Goal: Information Seeking & Learning: Learn about a topic

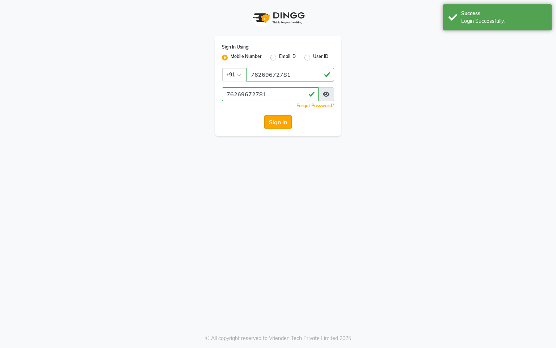
click at [274, 120] on button "Sign In" at bounding box center [278, 122] width 28 height 14
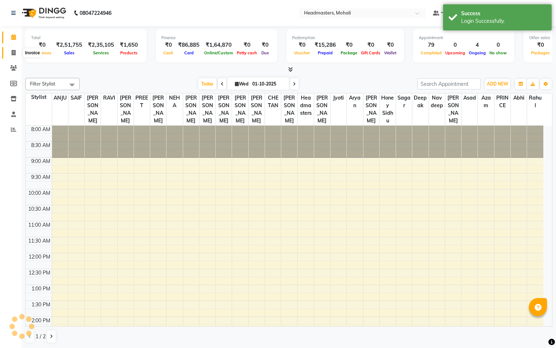
select select "en"
click at [12, 53] on icon at bounding box center [14, 52] width 4 height 5
select select "service"
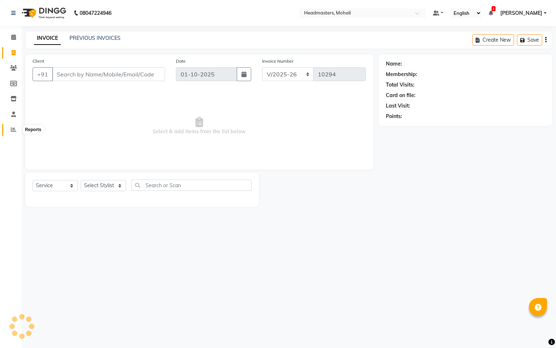
click at [13, 129] on icon at bounding box center [13, 129] width 5 height 5
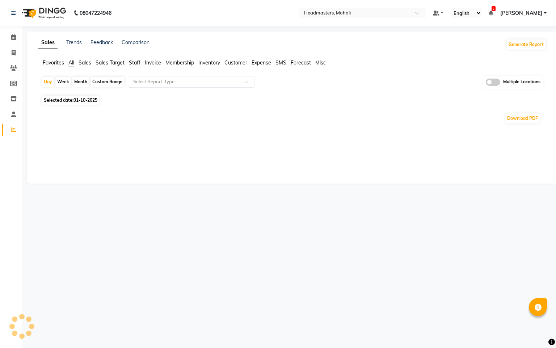
click at [136, 64] on span "Staff" at bounding box center [135, 62] width 12 height 7
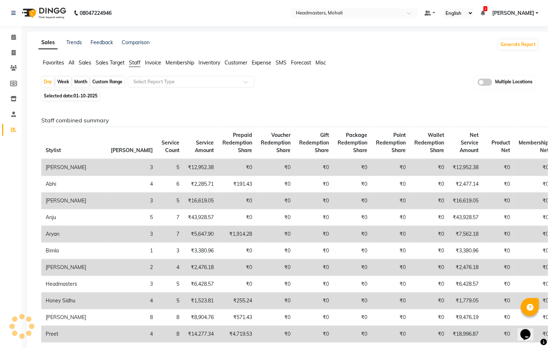
click at [91, 100] on span "Selected date: 01-10-2025" at bounding box center [70, 95] width 57 height 9
select select "10"
select select "2025"
click at [97, 93] on span "01-10-2025" at bounding box center [86, 95] width 24 height 5
select select "10"
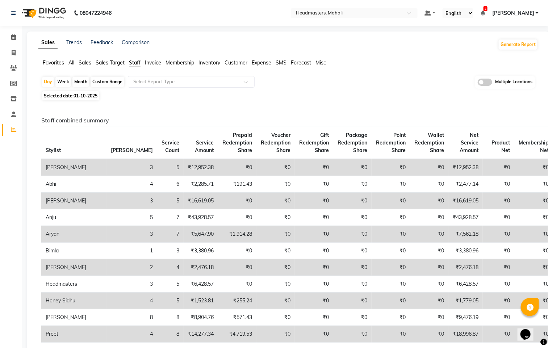
select select "2025"
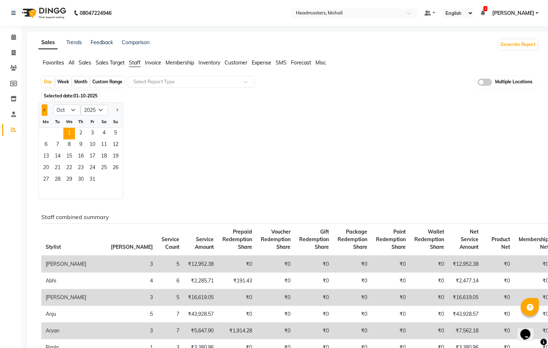
click at [45, 108] on button "Previous month" at bounding box center [45, 110] width 6 height 12
select select "9"
click at [47, 167] on span "22" at bounding box center [46, 169] width 12 height 12
click at [222, 80] on input "text" at bounding box center [184, 81] width 104 height 7
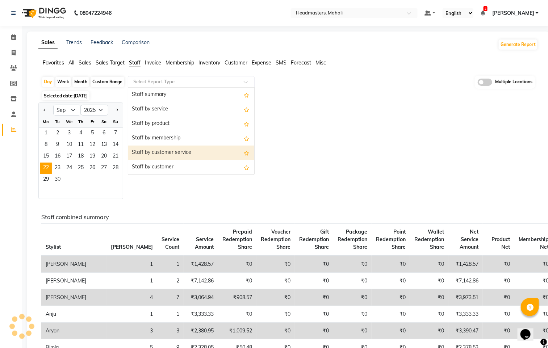
click at [169, 152] on div "Staff by customer service" at bounding box center [191, 153] width 126 height 14
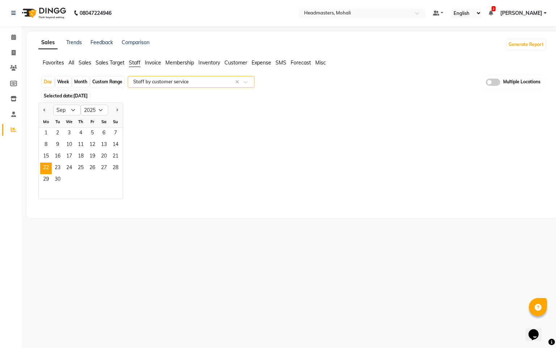
select select "full_report"
select select "csv"
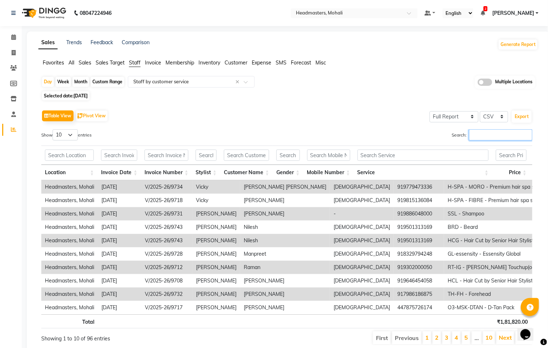
click at [481, 135] on input "Search:" at bounding box center [500, 134] width 63 height 11
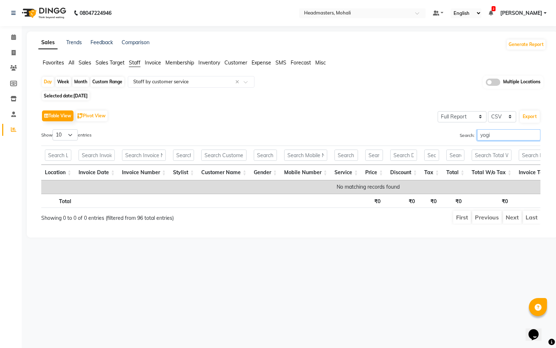
type input "yogi"
click at [88, 93] on span "22-09-2025" at bounding box center [81, 95] width 14 height 5
select select "9"
select select "2025"
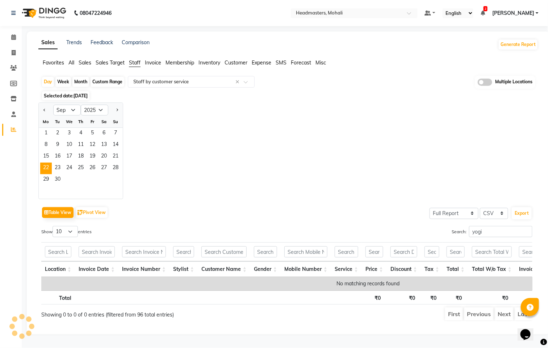
click at [211, 126] on div "Jan Feb Mar Apr May Jun Jul Aug Sep Oct Nov Dec 2015 2016 2017 2018 2019 2020 2…" at bounding box center [288, 151] width 500 height 97
drag, startPoint x: 488, startPoint y: 235, endPoint x: 497, endPoint y: 233, distance: 9.0
click at [489, 234] on input "yogi" at bounding box center [500, 231] width 63 height 11
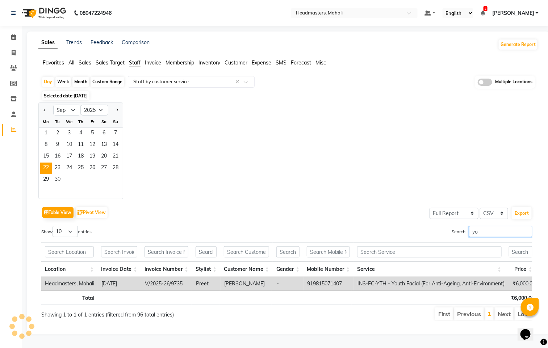
type input "y"
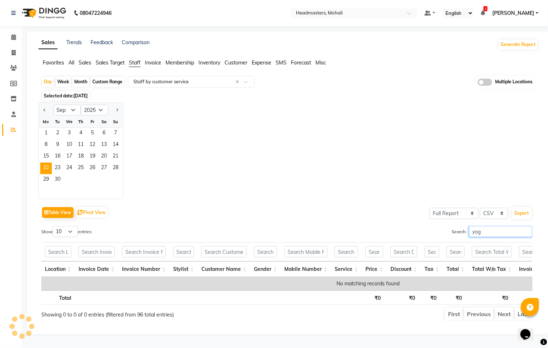
type input "yog"
click at [114, 66] on li "Sales Target" at bounding box center [110, 63] width 29 height 8
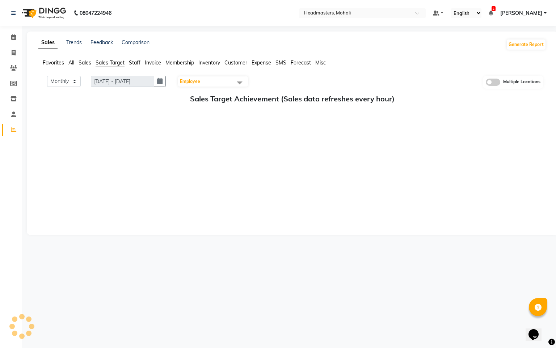
click at [114, 62] on span "Sales Target" at bounding box center [110, 62] width 29 height 7
click at [133, 64] on span "Staff" at bounding box center [135, 62] width 12 height 7
select select "9"
select select "2025"
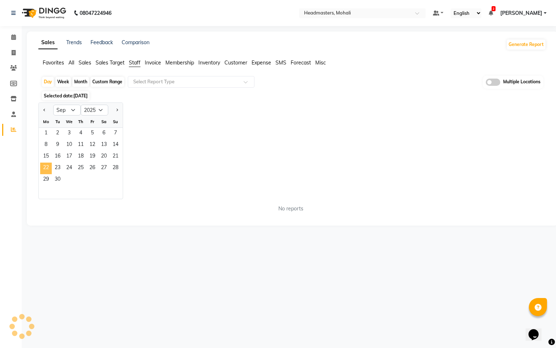
click at [49, 170] on span "22" at bounding box center [46, 169] width 12 height 12
click at [117, 66] on li "Sales Target" at bounding box center [110, 63] width 29 height 8
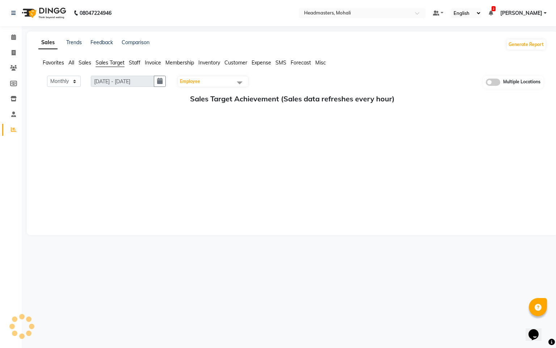
click at [137, 64] on span "Staff" at bounding box center [135, 62] width 12 height 7
select select "9"
select select "2025"
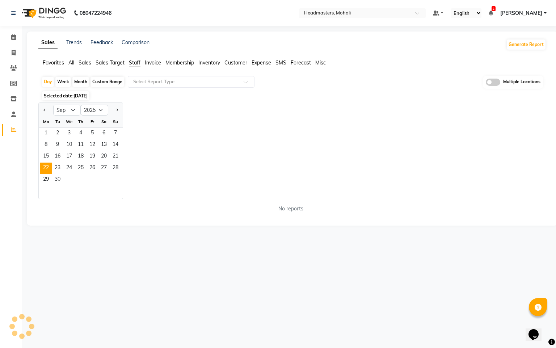
click at [70, 64] on span "All" at bounding box center [71, 62] width 6 height 7
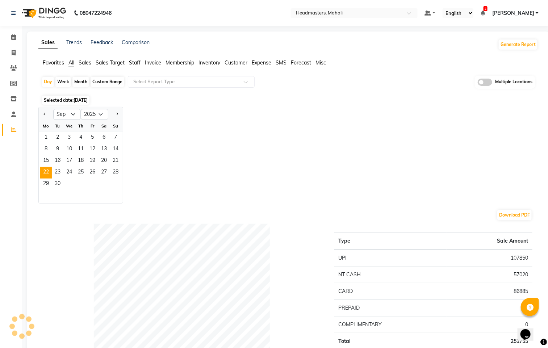
click at [135, 60] on span "Staff" at bounding box center [135, 62] width 12 height 7
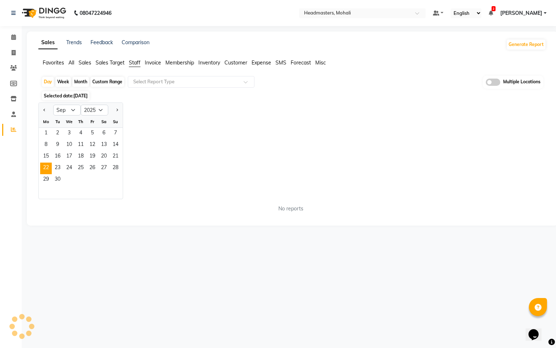
click at [72, 63] on span "All" at bounding box center [71, 62] width 6 height 7
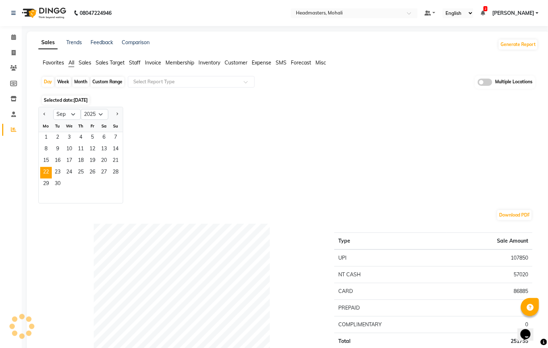
click at [130, 61] on span "Staff" at bounding box center [135, 62] width 12 height 7
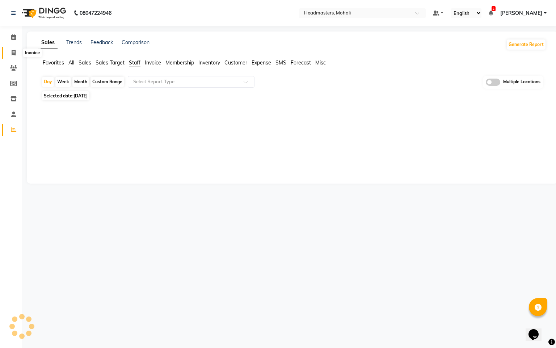
click at [16, 50] on span at bounding box center [13, 53] width 13 height 8
select select "service"
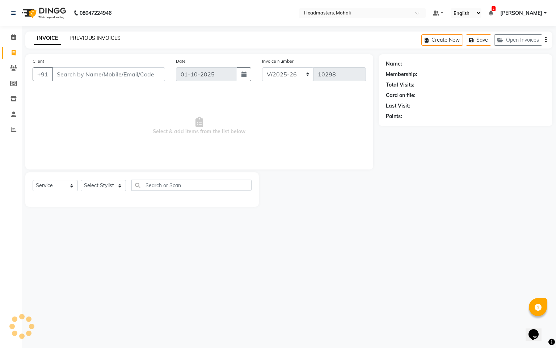
click at [104, 37] on link "PREVIOUS INVOICES" at bounding box center [95, 38] width 51 height 7
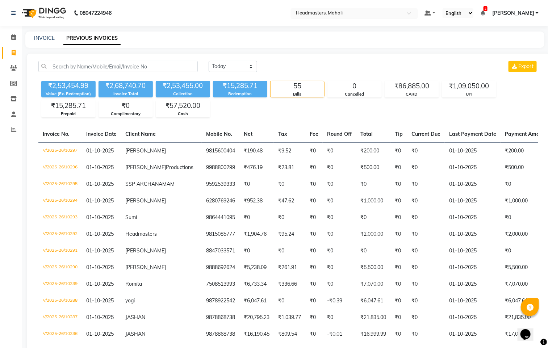
click at [336, 13] on input "text" at bounding box center [346, 13] width 105 height 7
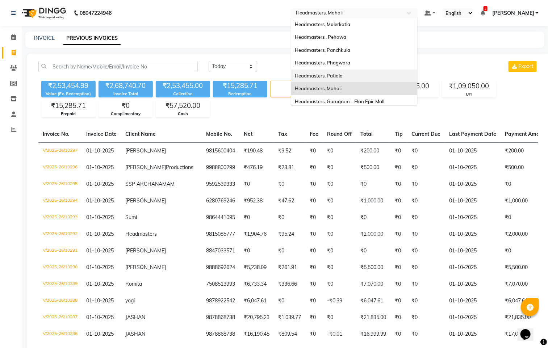
drag, startPoint x: 351, startPoint y: 74, endPoint x: 385, endPoint y: 73, distance: 33.3
click at [343, 73] on span "Headmasters, Patiala" at bounding box center [319, 76] width 48 height 6
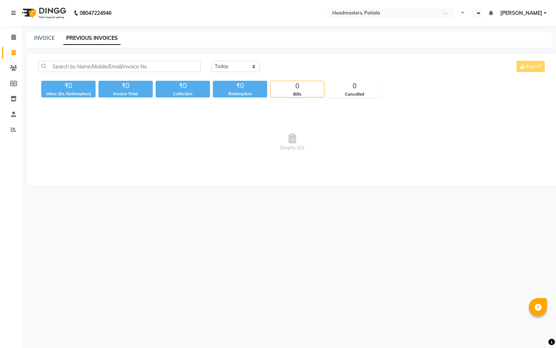
select select "en"
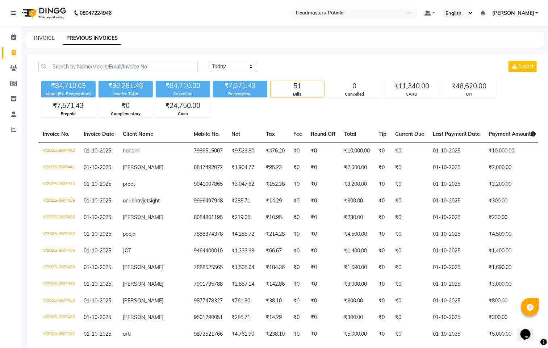
click at [10, 130] on span at bounding box center [13, 130] width 13 height 8
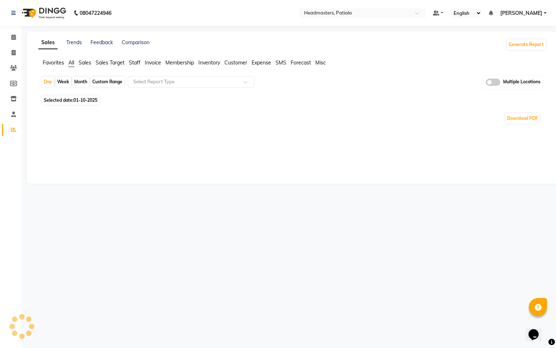
click at [136, 61] on span "Staff" at bounding box center [135, 62] width 12 height 7
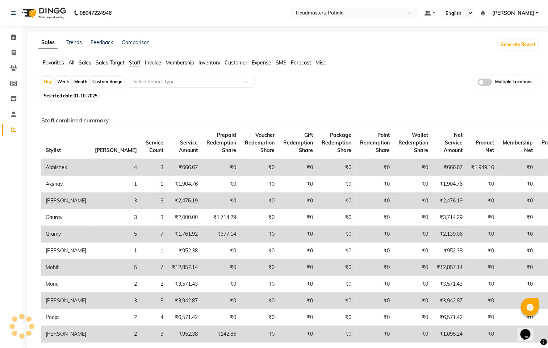
click at [87, 98] on span "01-10-2025" at bounding box center [86, 95] width 24 height 5
click at [84, 93] on span "01-10-2025" at bounding box center [86, 95] width 24 height 5
select select "10"
select select "2025"
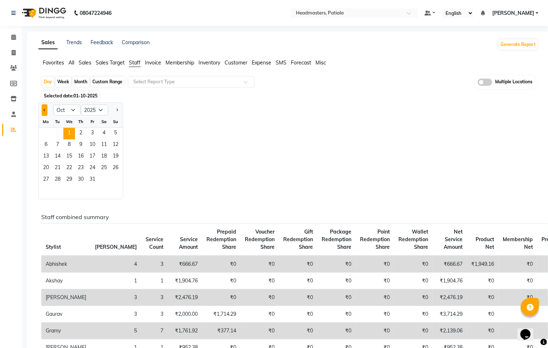
click at [42, 111] on button "Previous month" at bounding box center [45, 110] width 6 height 12
select select "9"
click at [49, 179] on span "29" at bounding box center [46, 180] width 12 height 12
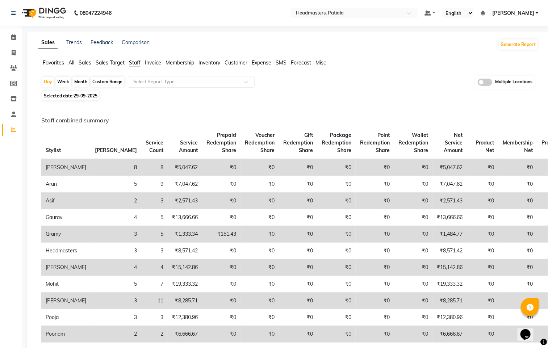
click at [90, 93] on span "29-09-2025" at bounding box center [86, 95] width 24 height 5
select select "9"
select select "2025"
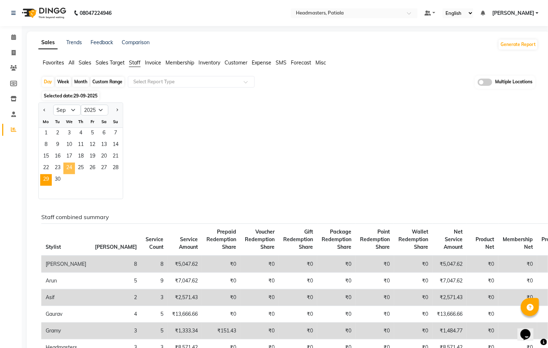
click at [70, 169] on span "24" at bounding box center [69, 169] width 12 height 12
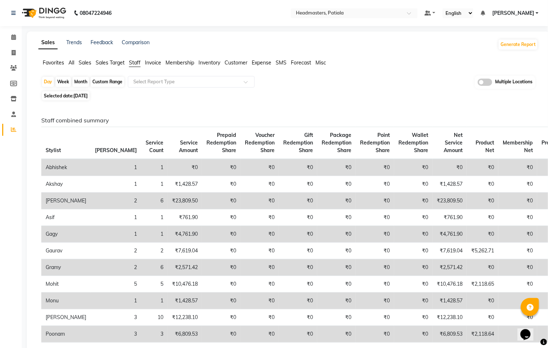
click at [88, 96] on span "[DATE]" at bounding box center [81, 95] width 14 height 5
select select "9"
select select "2025"
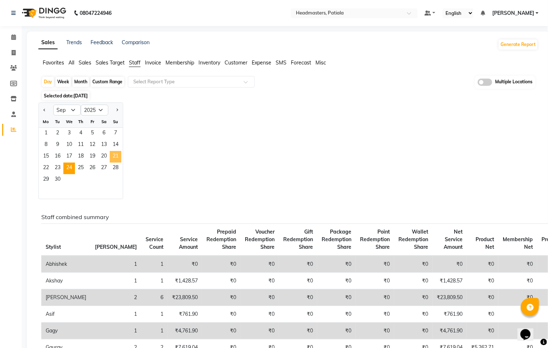
click at [113, 158] on span "21" at bounding box center [116, 157] width 12 height 12
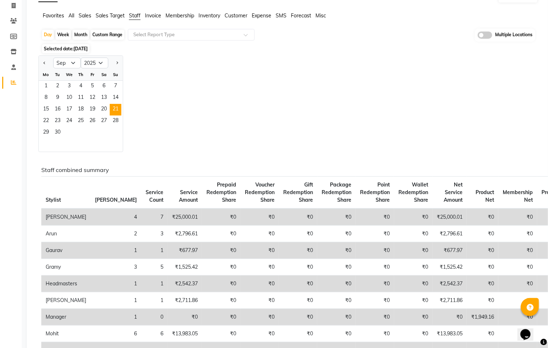
scroll to position [54, 0]
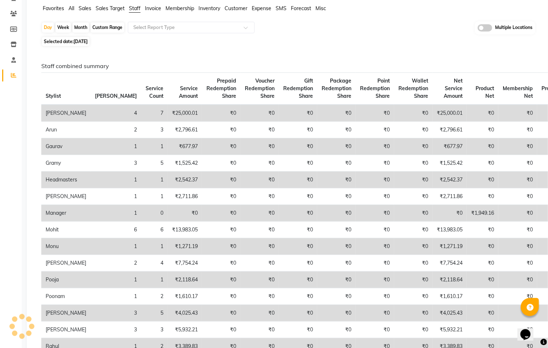
click at [86, 43] on span "[DATE]" at bounding box center [81, 41] width 14 height 5
select select "9"
select select "2025"
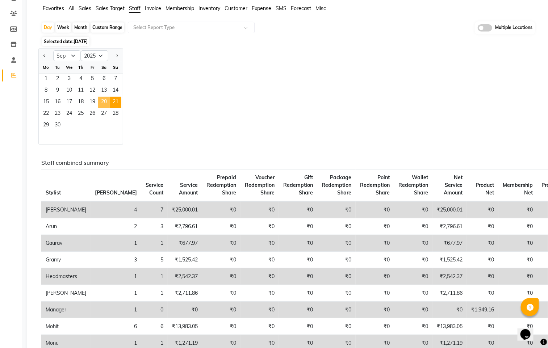
click at [102, 104] on span "20" at bounding box center [104, 103] width 12 height 12
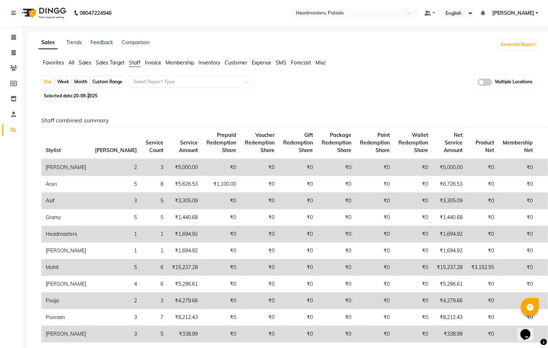
click at [90, 95] on span "20-09-2025" at bounding box center [86, 95] width 24 height 5
select select "9"
select select "2025"
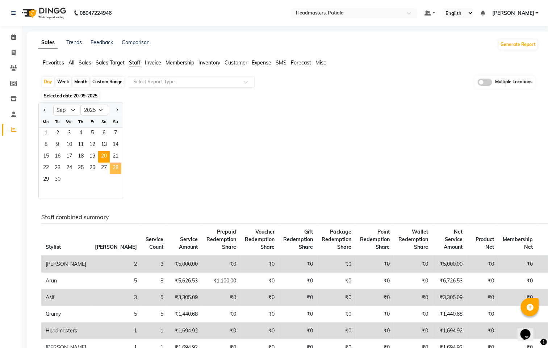
click at [115, 168] on span "28" at bounding box center [116, 169] width 12 height 12
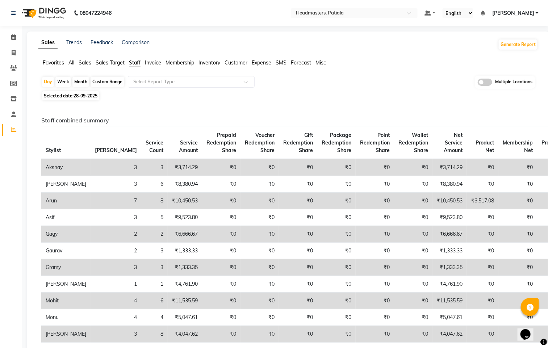
click at [89, 92] on span "Selected date: [DATE]" at bounding box center [70, 95] width 57 height 9
select select "9"
select select "2025"
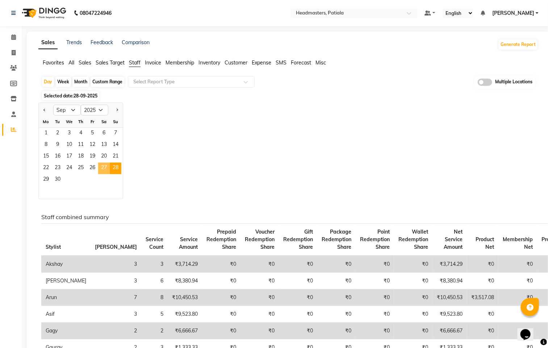
click at [106, 169] on span "27" at bounding box center [104, 169] width 12 height 12
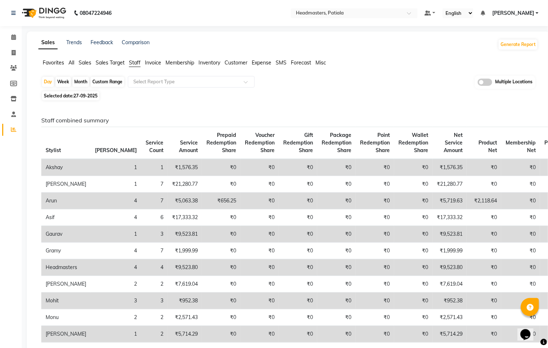
click at [87, 96] on span "27-09-2025" at bounding box center [86, 95] width 24 height 5
select select "9"
select select "2025"
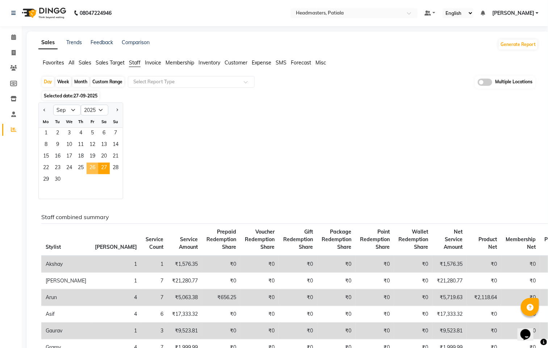
click at [92, 163] on span "26" at bounding box center [93, 169] width 12 height 12
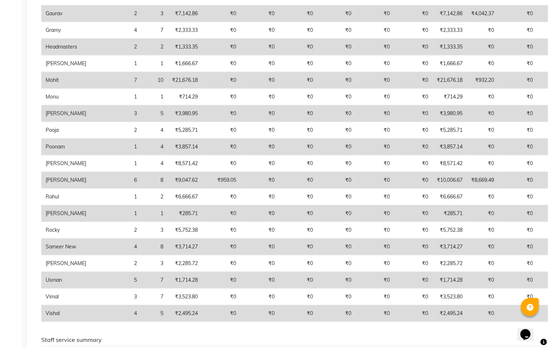
scroll to position [163, 0]
